Goal: Task Accomplishment & Management: Complete application form

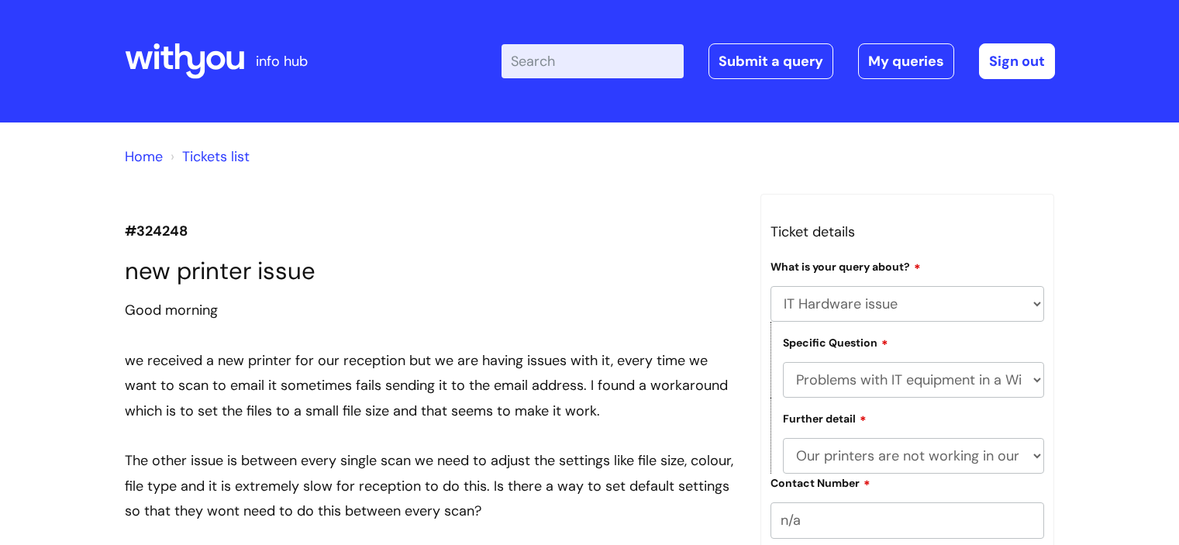
select select "IT Hardware issue"
select select "Problems with IT equipment in a With You office"
select select "Our printers are not working in our WithYou office"
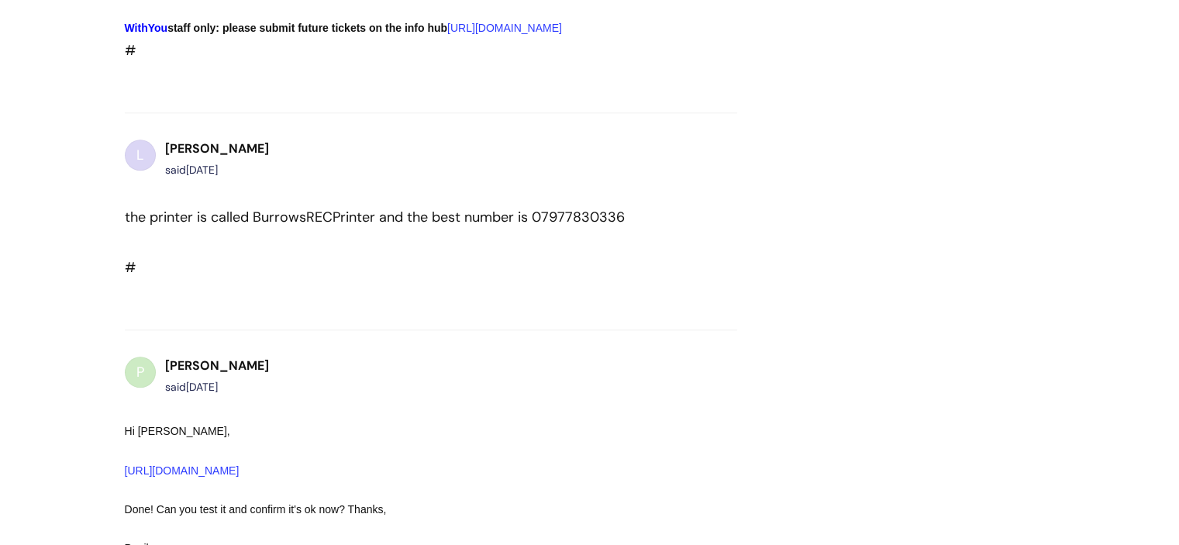
scroll to position [1652, 0]
drag, startPoint x: 253, startPoint y: 253, endPoint x: 372, endPoint y: 253, distance: 118.6
click at [372, 228] on div "the printer is called BurrowsRECPrinter and the best number is 07977830336" at bounding box center [403, 215] width 557 height 25
copy div "BurrowsRECPrinter"
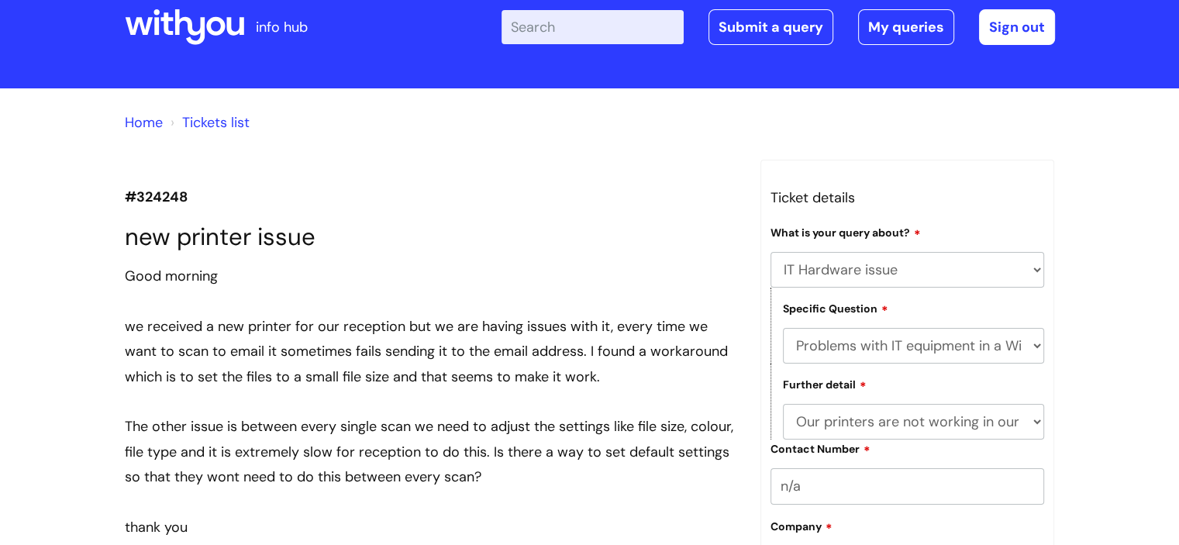
scroll to position [0, 0]
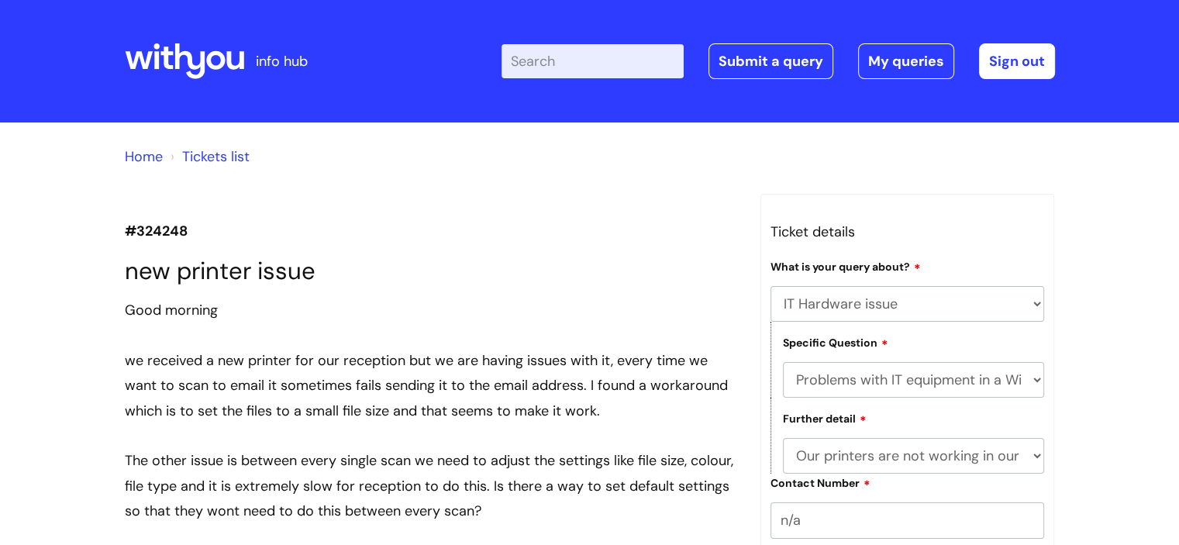
click at [371, 284] on h1 "new printer issue" at bounding box center [431, 271] width 612 height 29
click at [787, 53] on link "Submit a query" at bounding box center [770, 61] width 125 height 36
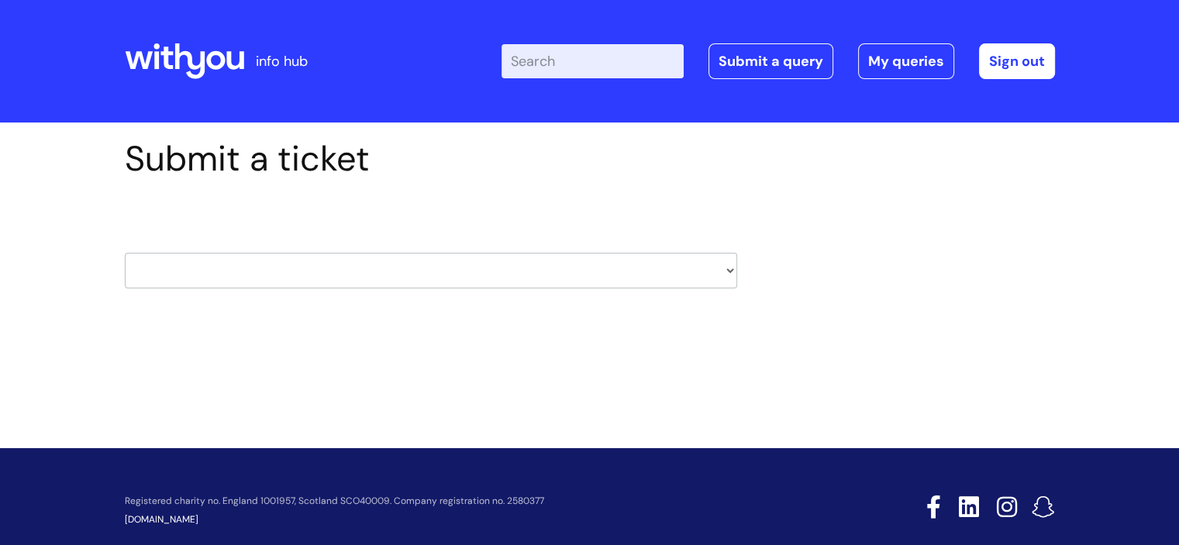
click at [254, 273] on select "HR / People IT and Support Clinical Drug Alerts Finance Accounts Data Support T…" at bounding box center [431, 271] width 612 height 36
select select "it_and_support"
click at [125, 253] on select "HR / People IT and Support Clinical Drug Alerts Finance Accounts Data Support T…" at bounding box center [431, 271] width 612 height 36
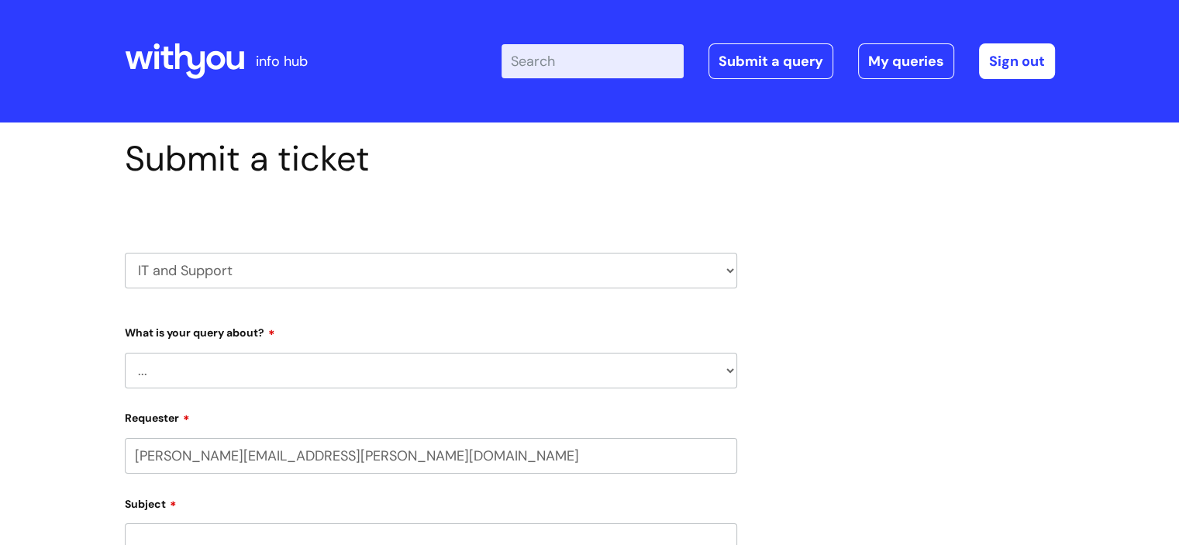
select select "80004157231"
click at [208, 360] on select "... Mobile Phone Reset & MFA Accounts, Starters and Leavers IT Hardware issue I…" at bounding box center [431, 371] width 612 height 36
select select "IT Hardware issue"
click at [125, 353] on select "... Mobile Phone Reset & MFA Accounts, Starters and Leavers IT Hardware issue I…" at bounding box center [431, 371] width 612 height 36
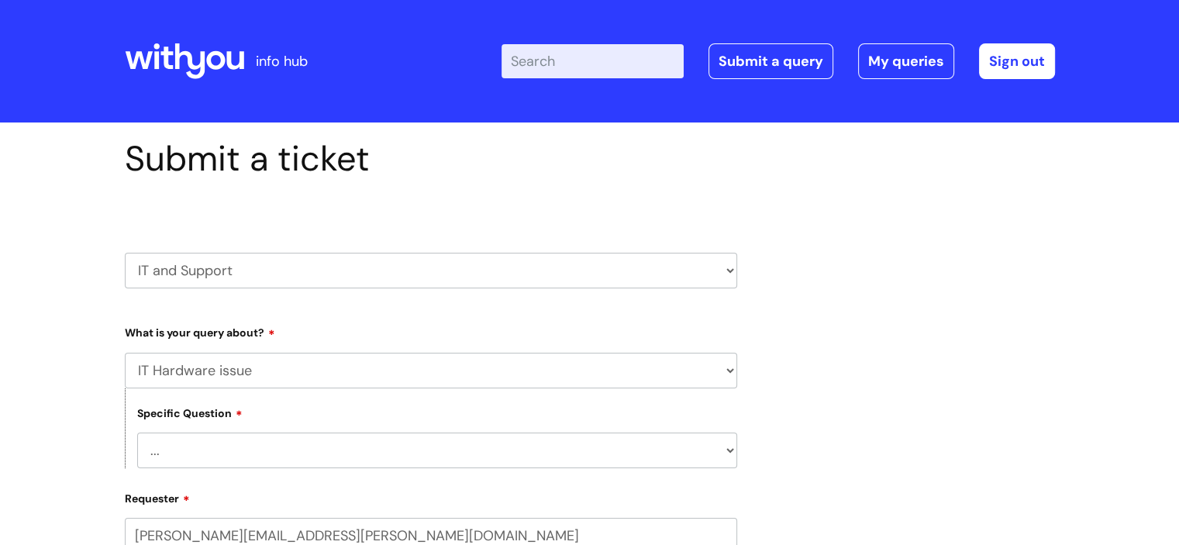
click at [226, 454] on select "... I need a new or replacement ... I’m waiting for new or replacement hardware…" at bounding box center [437, 450] width 600 height 36
select select "Problems with IT equipment in a With You office"
click at [137, 432] on select "... I need a new or replacement ... I’m waiting for new or replacement hardware…" at bounding box center [437, 450] width 600 height 36
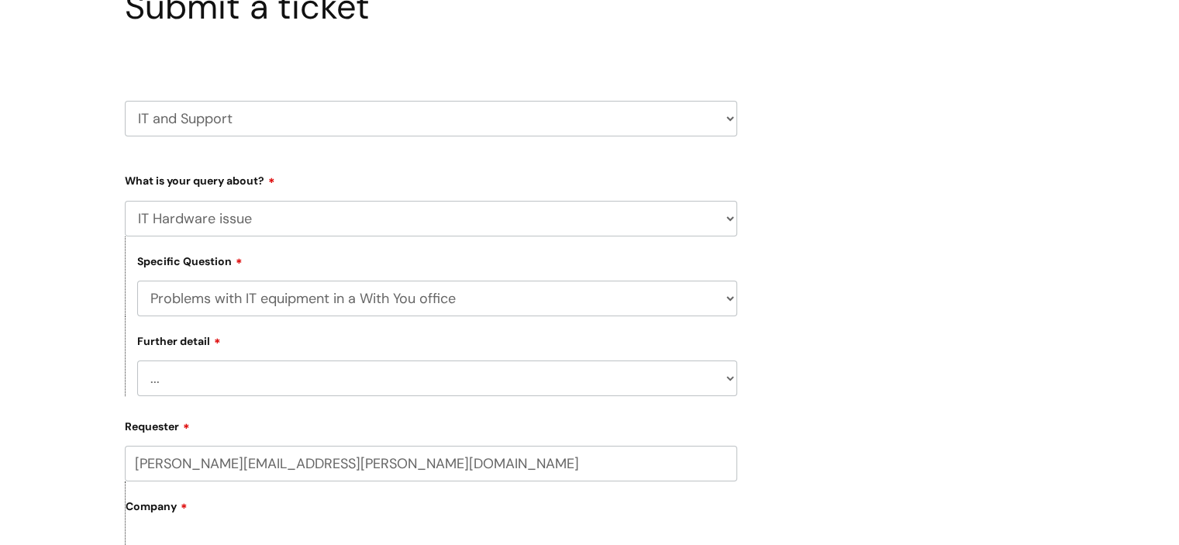
scroll to position [155, 0]
click at [181, 381] on select "... We’ve no internet in our WithYou office We’ve no phones in our WithYou offi…" at bounding box center [437, 375] width 600 height 36
select select "Our printers are not working in our WithYou office"
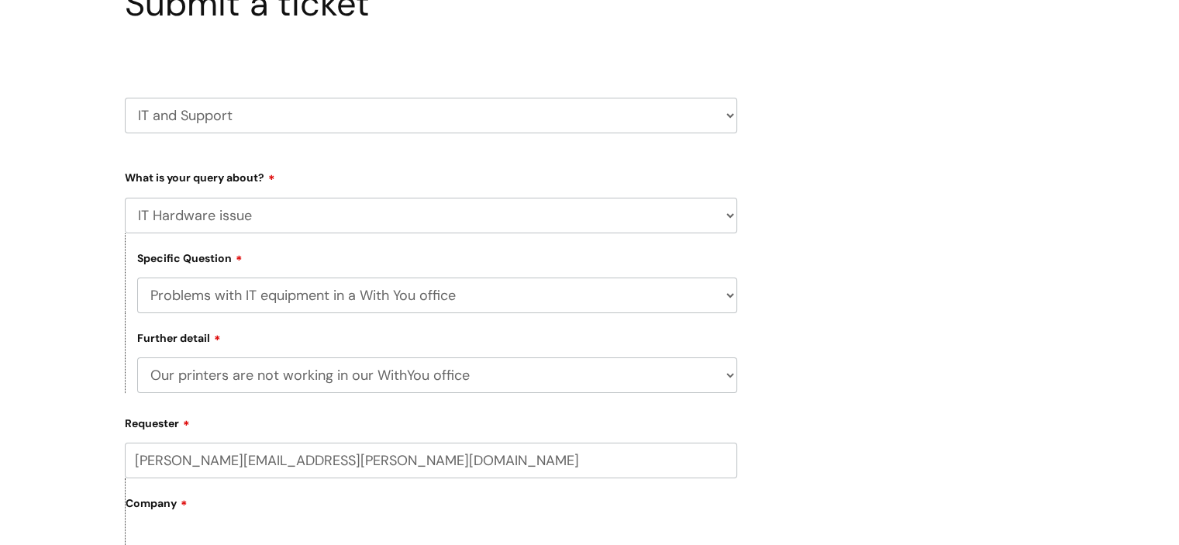
click at [137, 358] on select "... We’ve no internet in our WithYou office We’ve no phones in our WithYou offi…" at bounding box center [437, 375] width 600 height 36
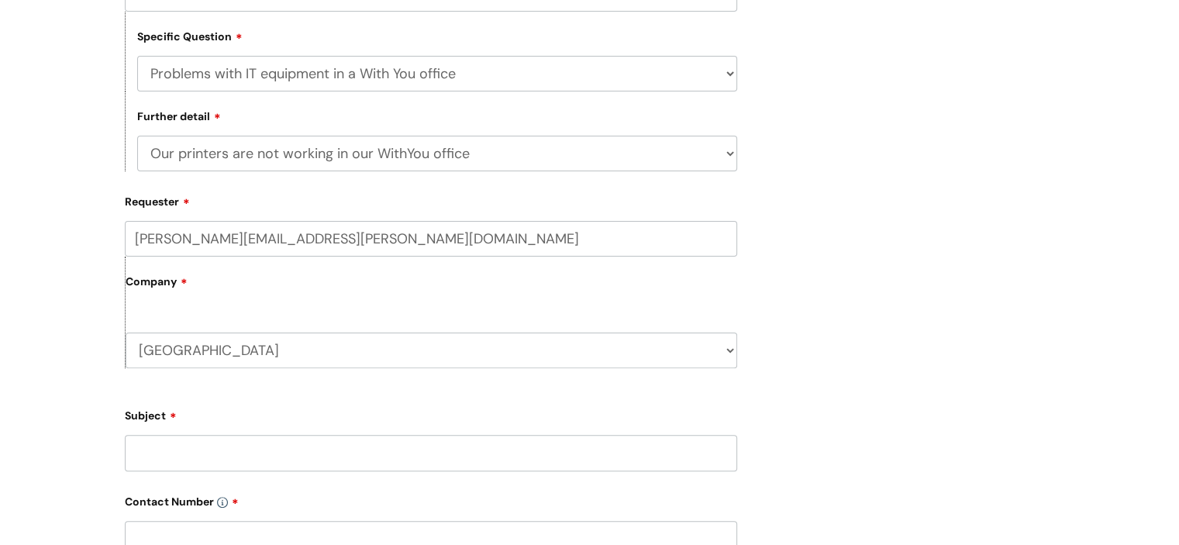
scroll to position [465, 0]
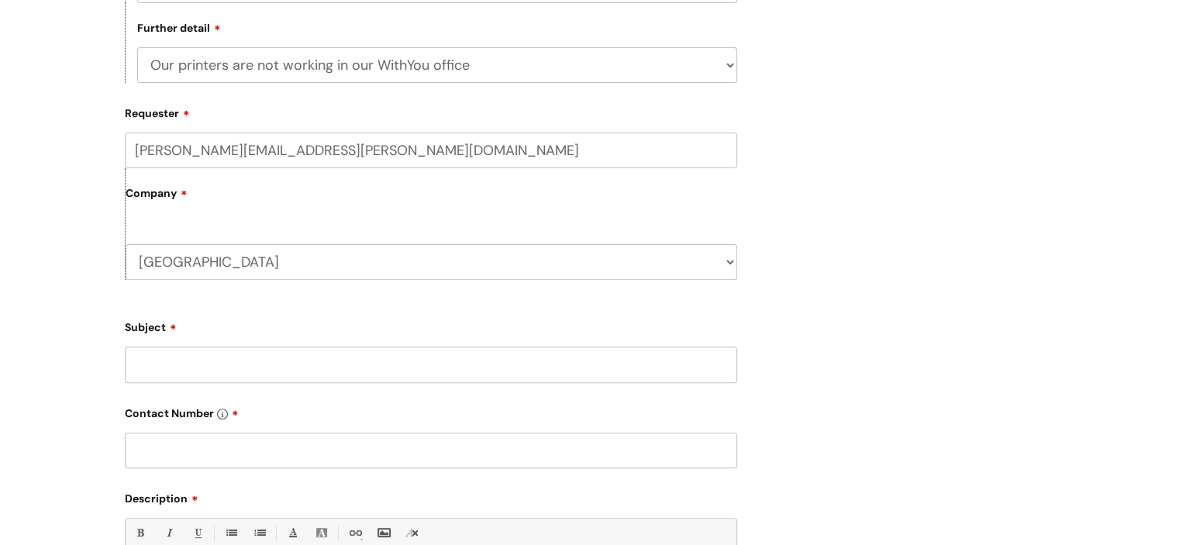
click at [208, 370] on input "Subject" at bounding box center [431, 364] width 612 height 36
paste input "BurrowsRECPrinter"
type input "BurrowsRECPrinter setting"
type input "n/a"
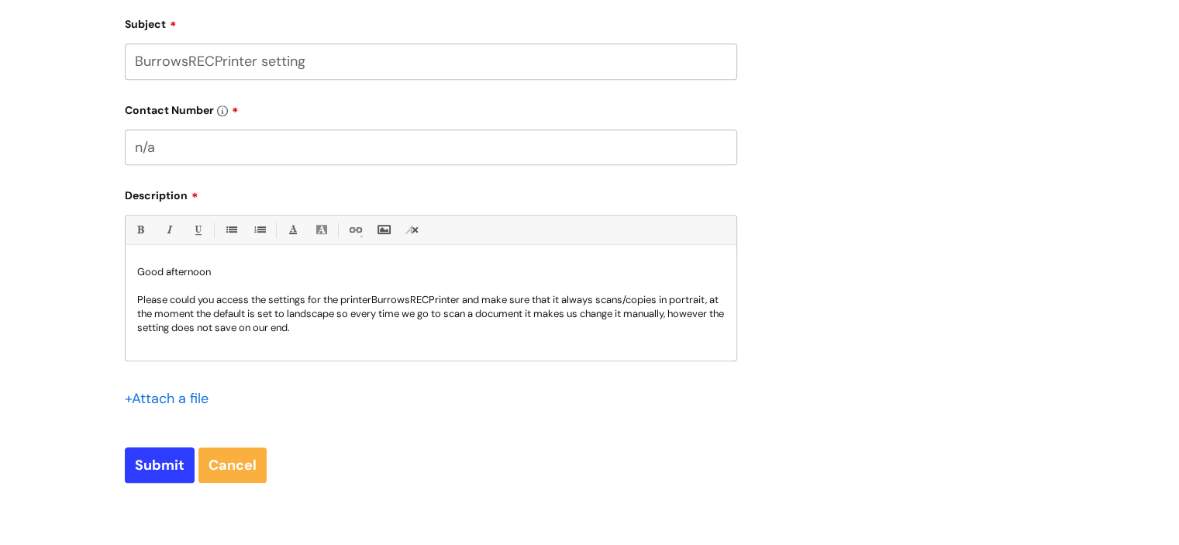
scroll to position [2, 0]
click at [154, 467] on input "Submit" at bounding box center [160, 465] width 70 height 36
type input "Please Wait..."
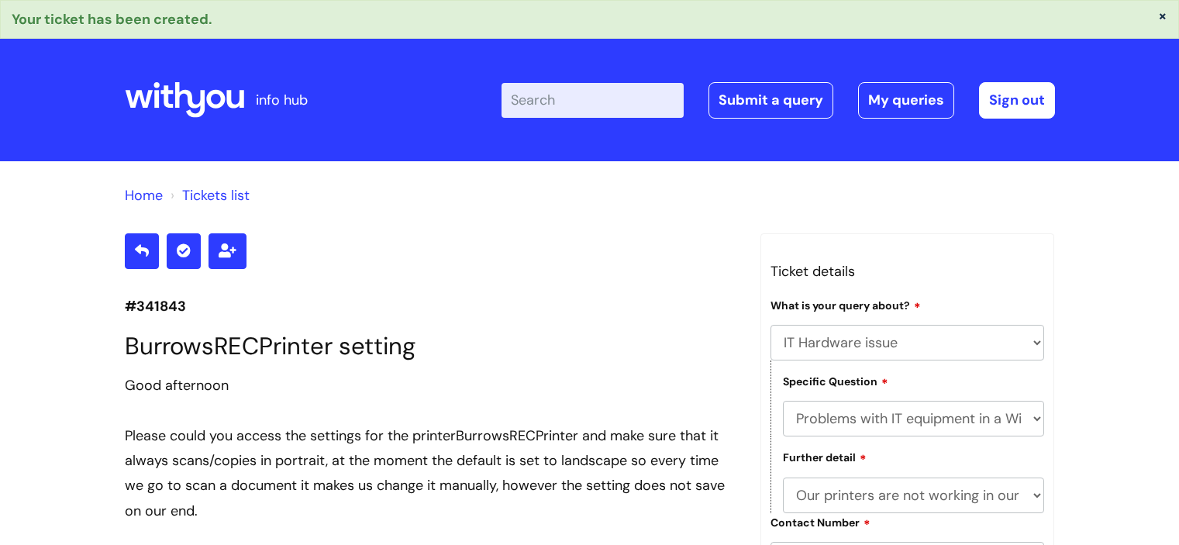
select select "IT Hardware issue"
select select "Problems with IT equipment in a With You office"
select select "Our printers are not working in our WithYou office"
